Goal: Find specific page/section: Find specific page/section

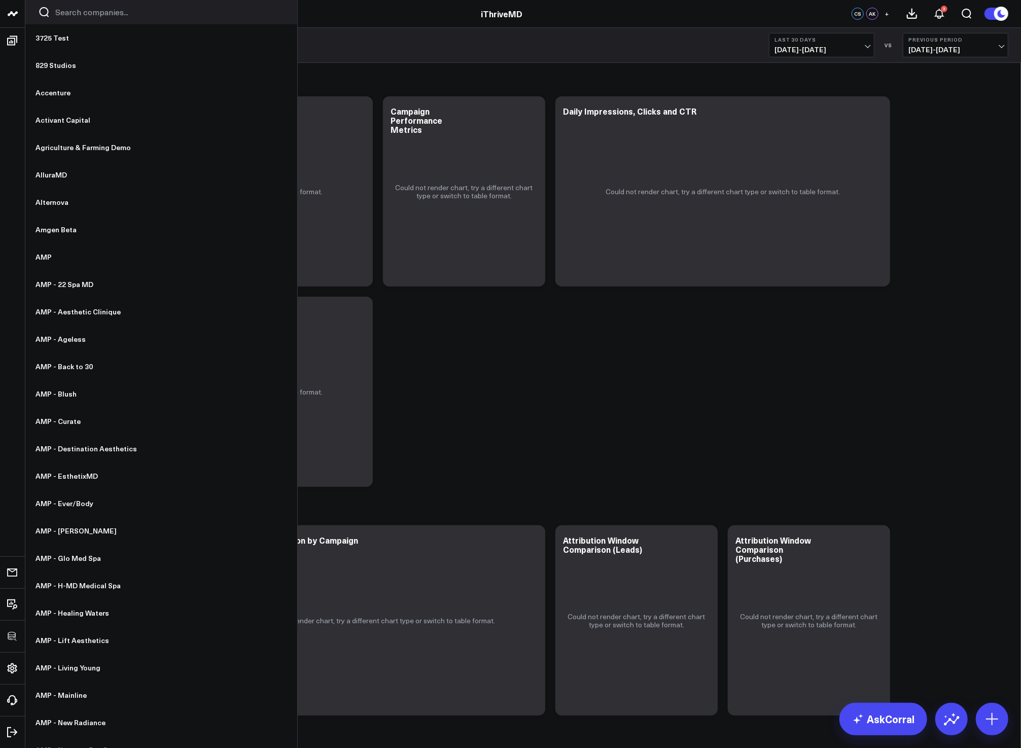
click at [68, 15] on input "Search companies input" at bounding box center [169, 12] width 229 height 11
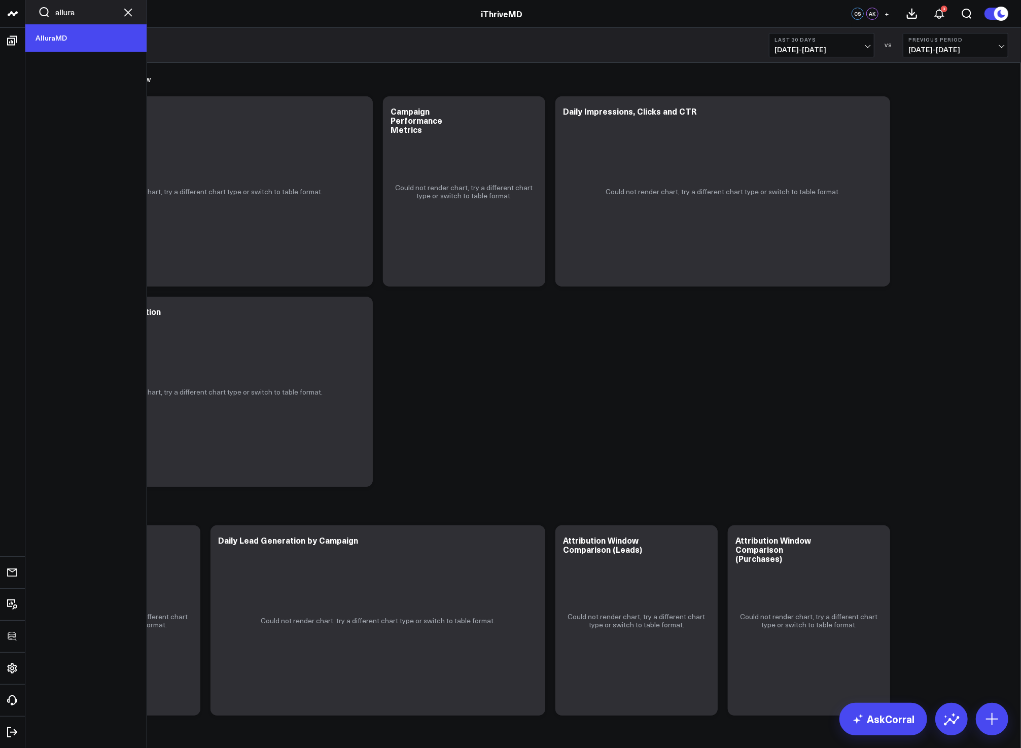
type input "allura"
click at [66, 34] on link "AlluraMD" at bounding box center [85, 37] width 121 height 27
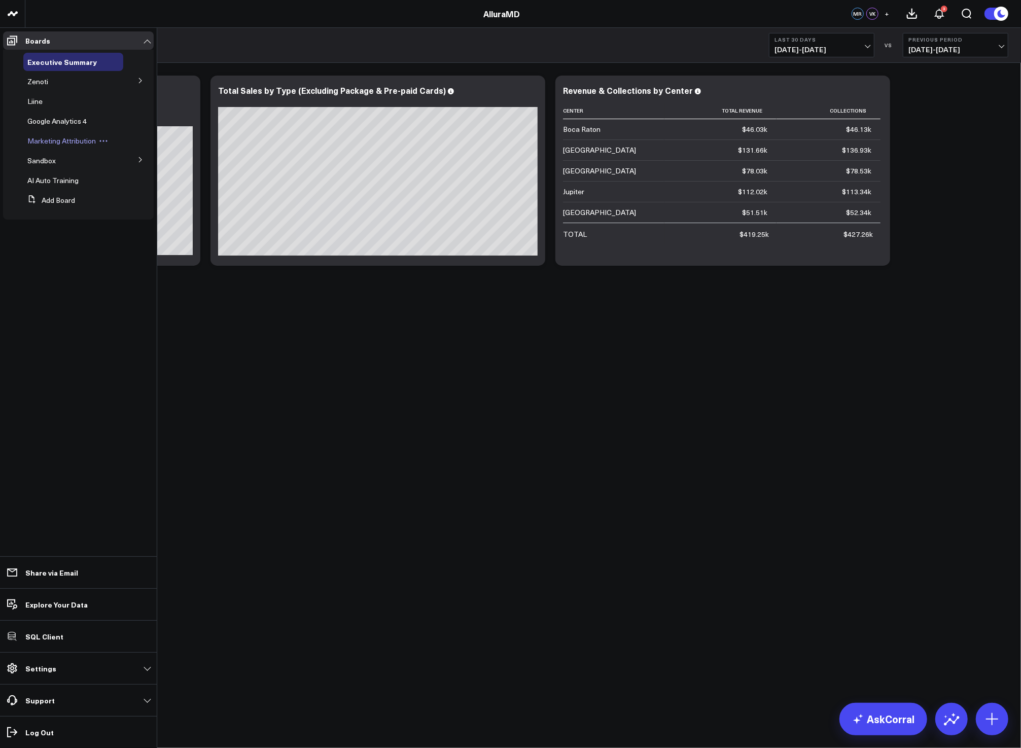
click at [58, 144] on span "Marketing Attribution" at bounding box center [61, 141] width 68 height 10
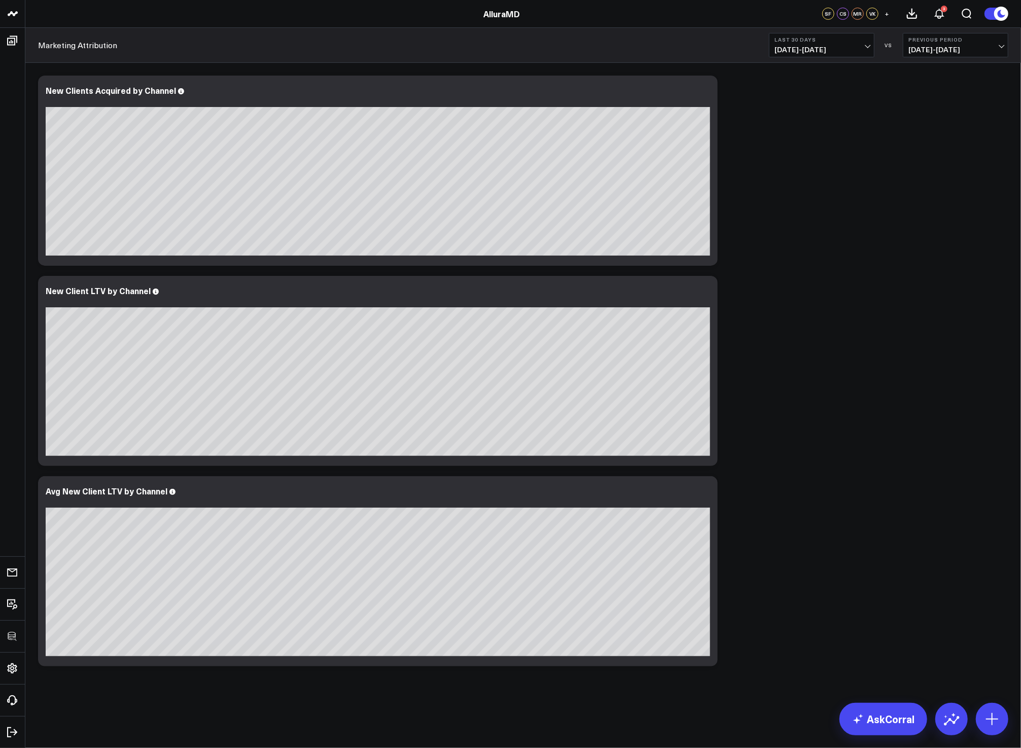
click at [842, 374] on div "Modify via AI Copy link to widget Ask support Remove Create linked copy Executi…" at bounding box center [523, 370] width 980 height 601
